Goal: Task Accomplishment & Management: Manage account settings

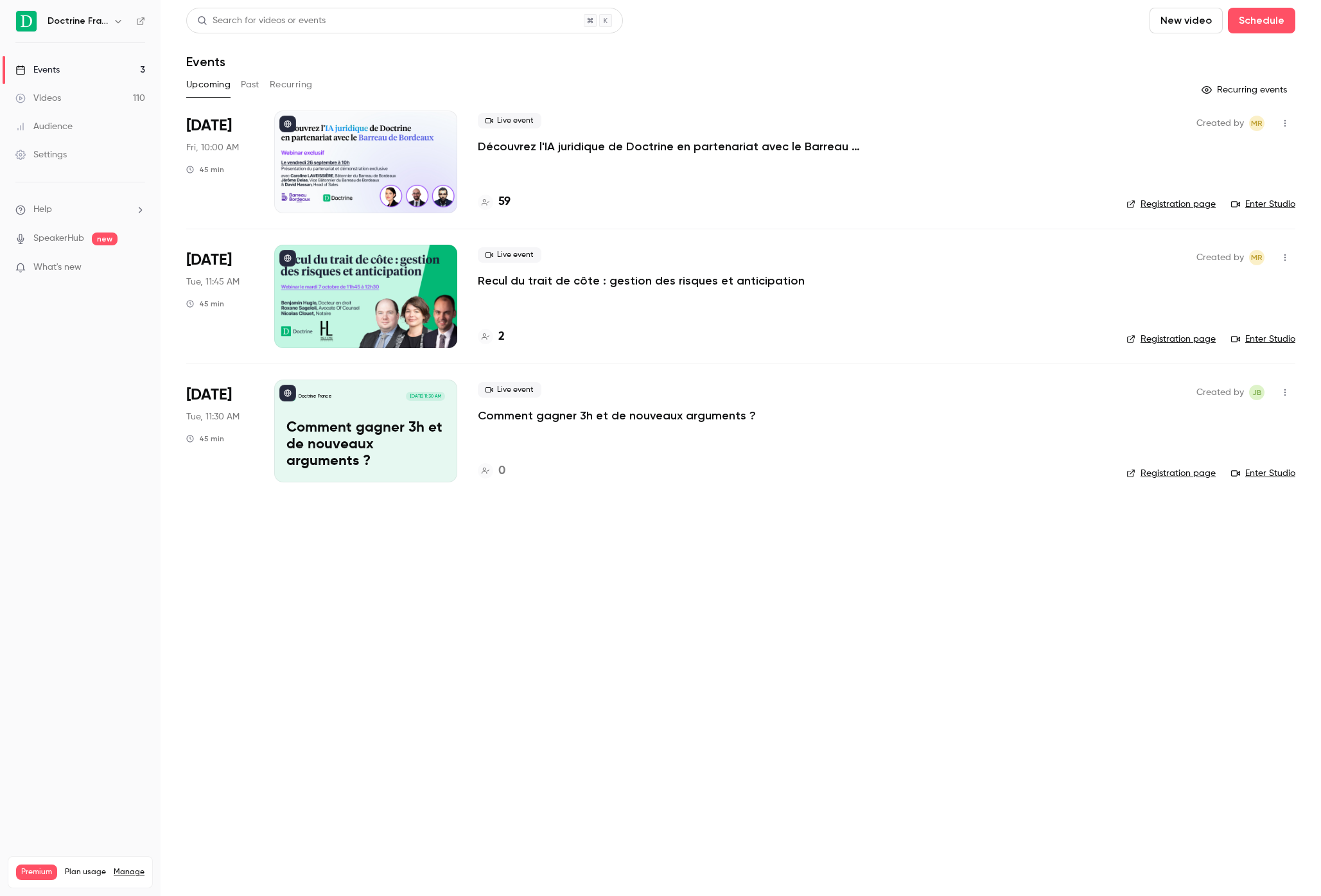
click at [512, 155] on div "Live event Découvrez l'IA juridique de Doctrine en partenariat avec [PERSON_NAM…" at bounding box center [792, 161] width 628 height 103
click at [512, 152] on p "Découvrez l'IA juridique de Doctrine en partenariat avec le Barreau de Bordeaux" at bounding box center [670, 146] width 385 height 16
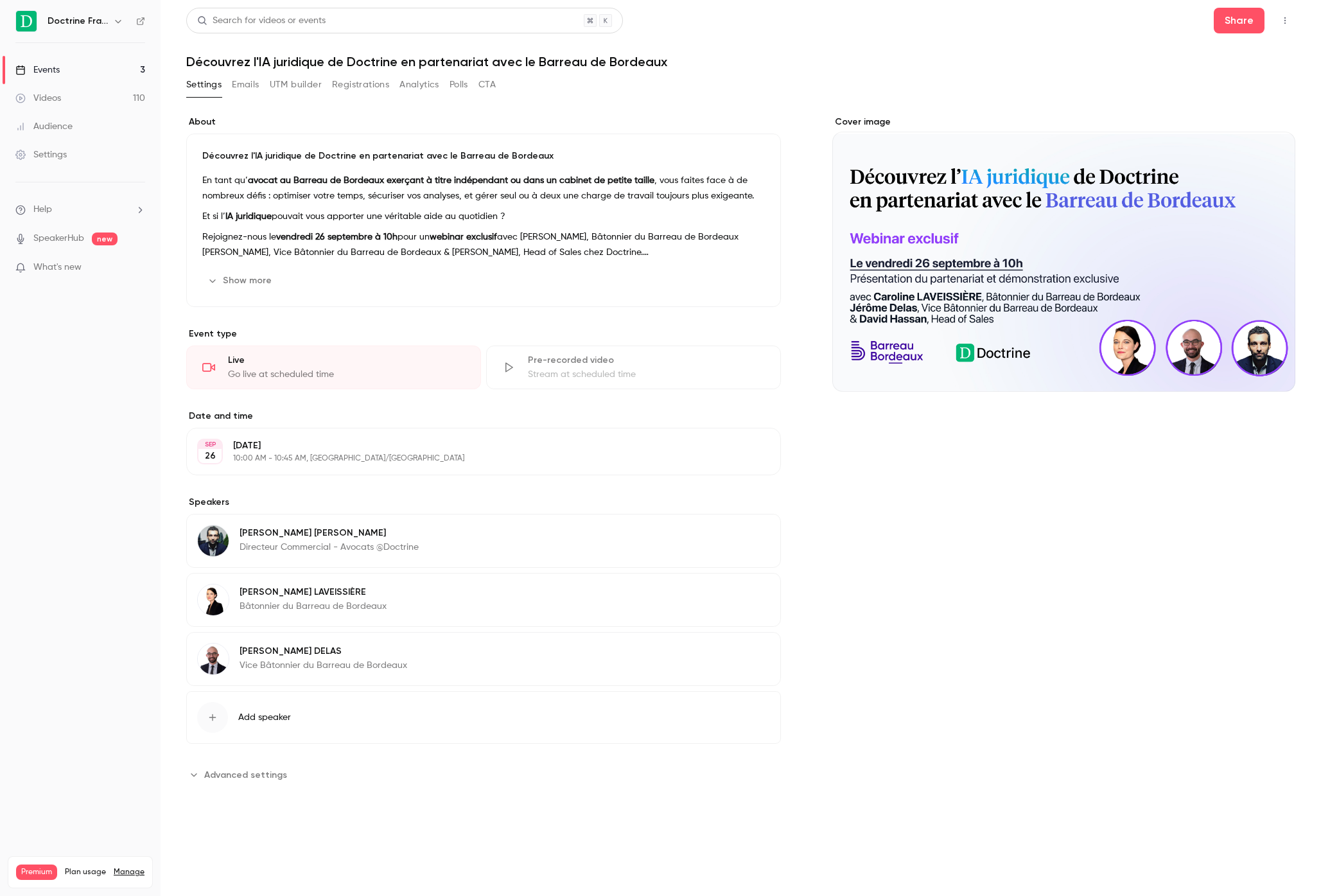
click at [379, 89] on button "Registrations" at bounding box center [360, 85] width 57 height 21
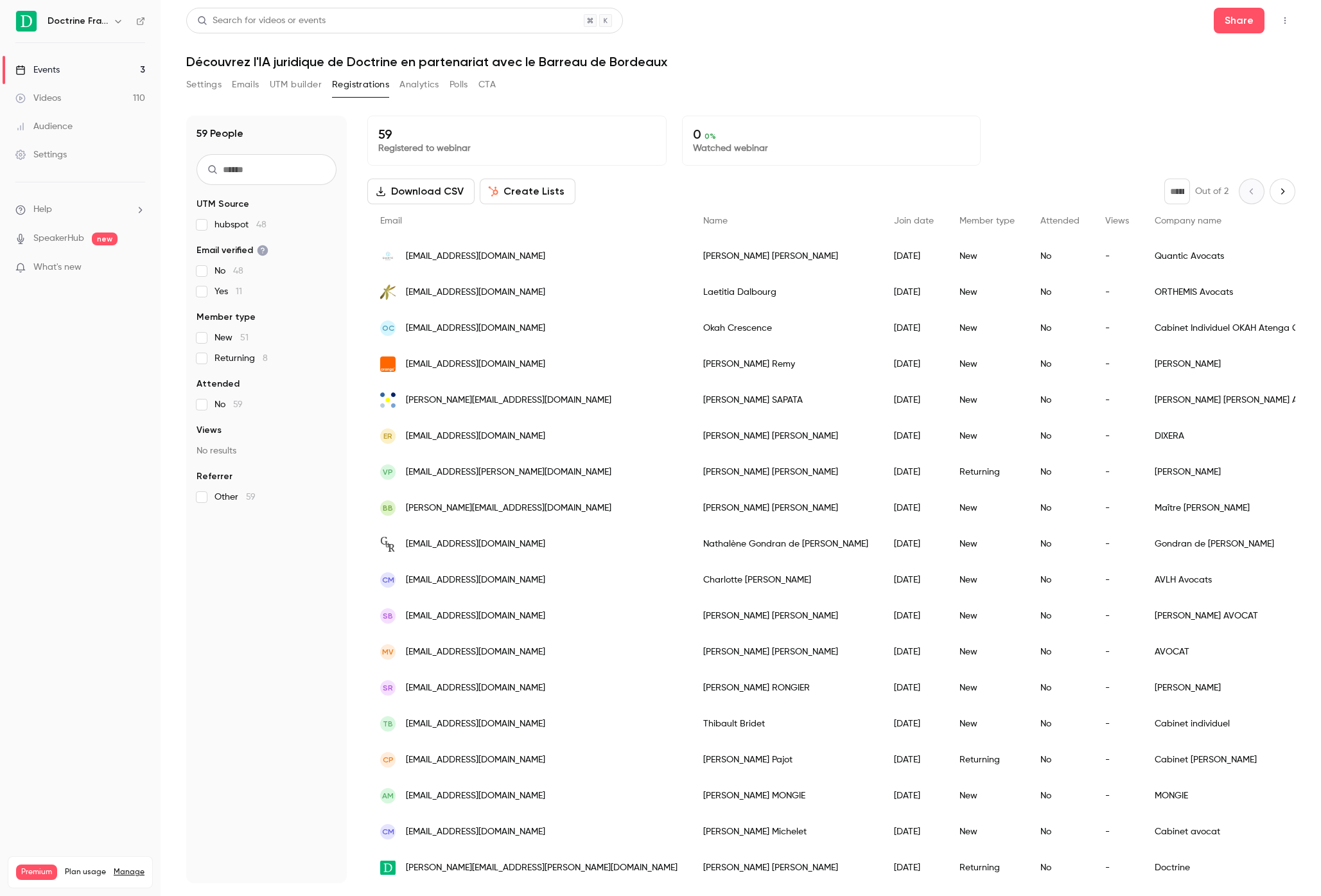
click at [211, 86] on button "Settings" at bounding box center [204, 85] width 35 height 21
